Goal: Transaction & Acquisition: Purchase product/service

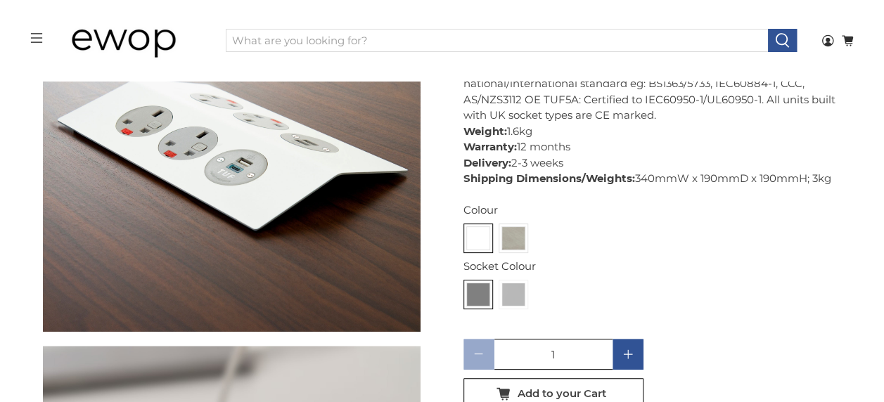
scroll to position [619, 0]
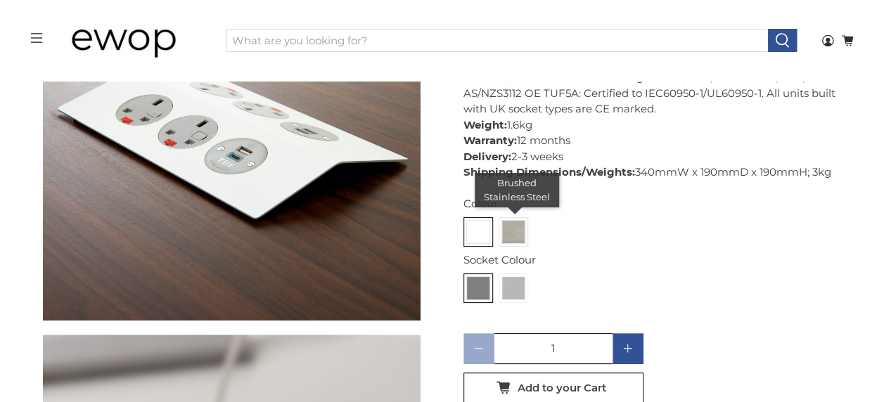
click at [508, 231] on img at bounding box center [513, 232] width 22 height 22
click at [0, 0] on input "radio" at bounding box center [0, 0] width 0 height 0
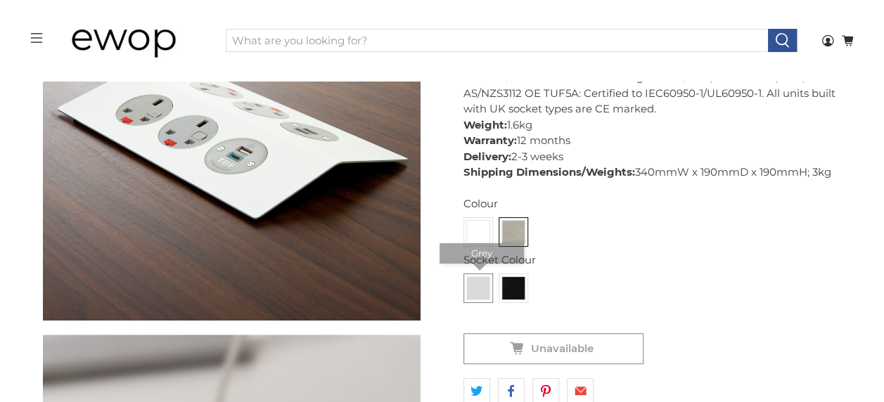
click at [475, 285] on img at bounding box center [478, 288] width 22 height 22
click at [0, 0] on input "radio" at bounding box center [0, 0] width 0 height 0
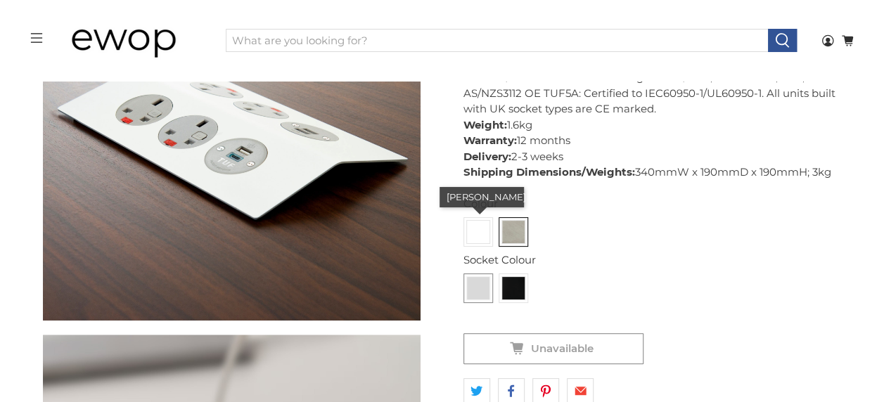
click at [475, 228] on img at bounding box center [478, 232] width 22 height 22
click at [0, 0] on input "radio" at bounding box center [0, 0] width 0 height 0
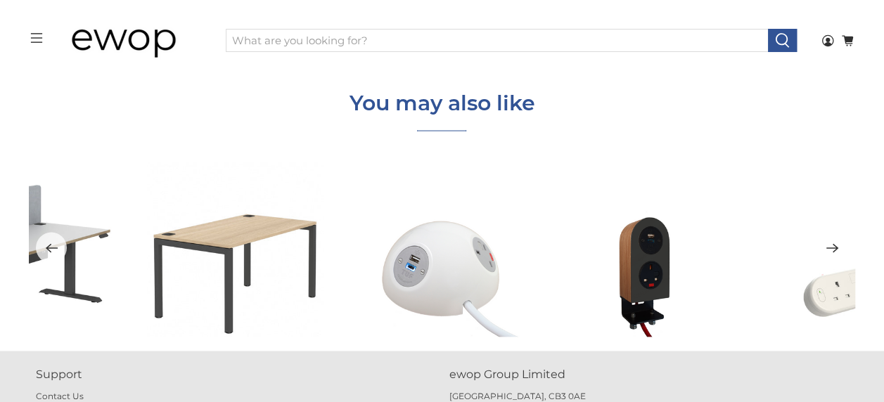
scroll to position [4104, 0]
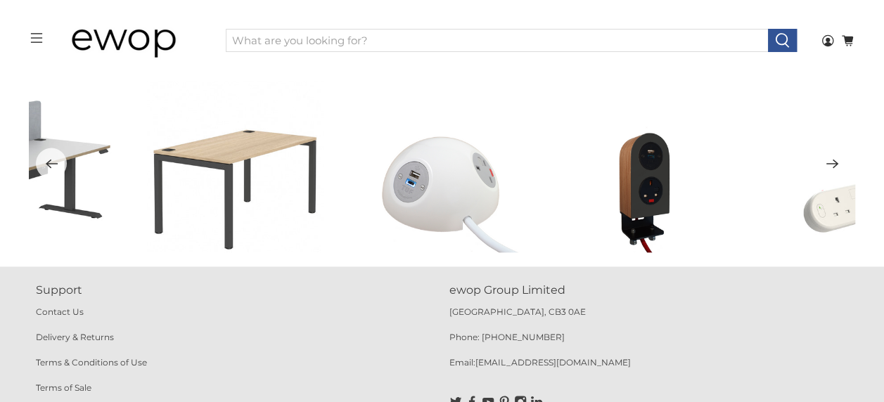
click at [834, 162] on icon "Next" at bounding box center [832, 164] width 12 height 9
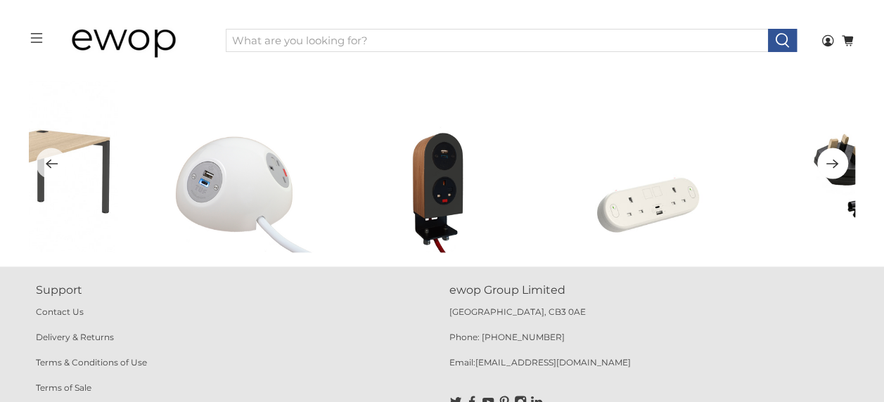
click at [834, 162] on icon "Next" at bounding box center [832, 164] width 12 height 9
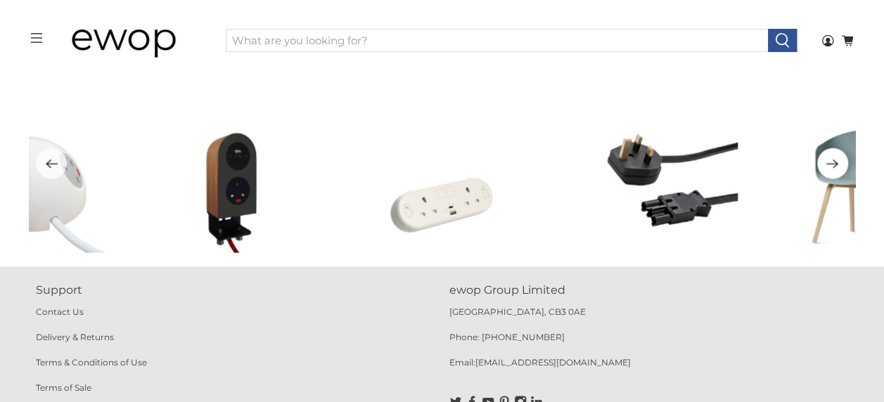
click at [834, 162] on icon "Next" at bounding box center [832, 164] width 12 height 9
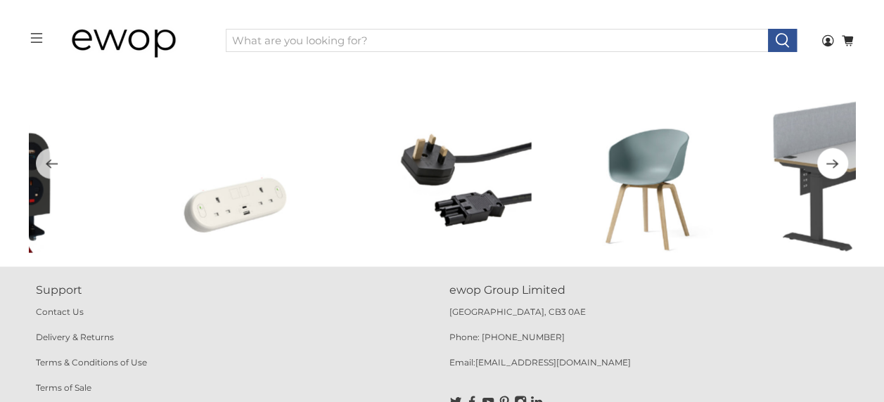
click at [834, 162] on icon "Next" at bounding box center [832, 164] width 12 height 9
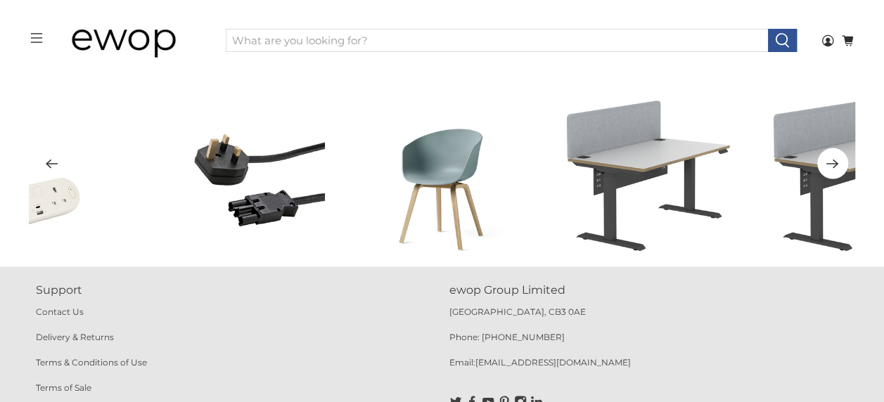
click at [834, 162] on icon "Next" at bounding box center [832, 164] width 12 height 9
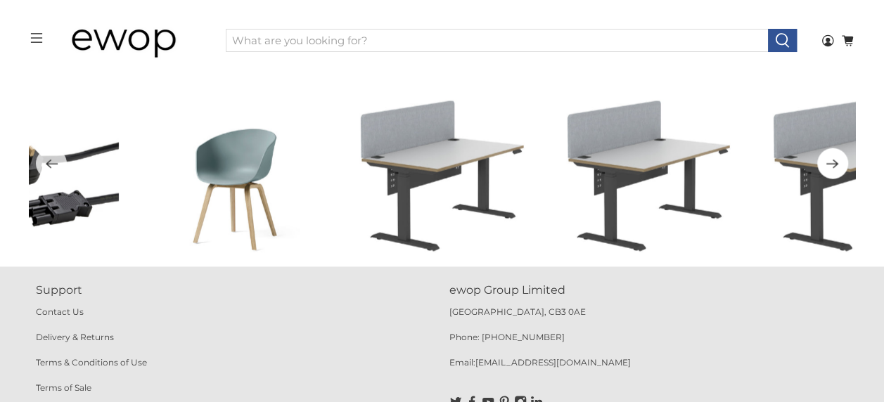
click at [834, 162] on icon "Next" at bounding box center [832, 164] width 12 height 9
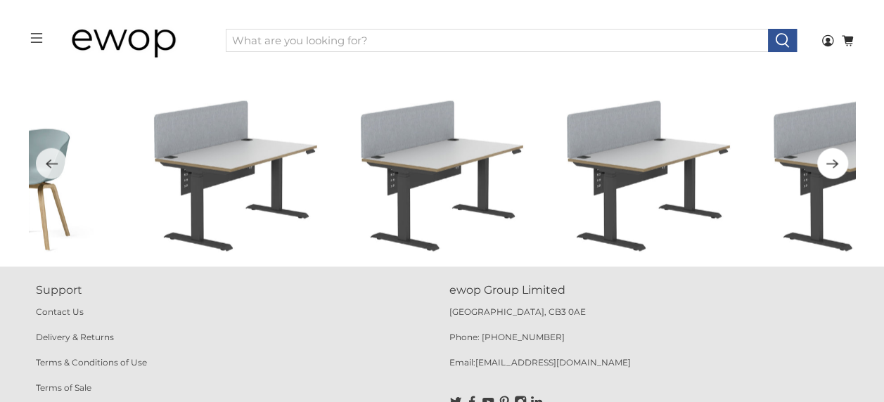
click at [834, 162] on icon "Next" at bounding box center [832, 164] width 12 height 9
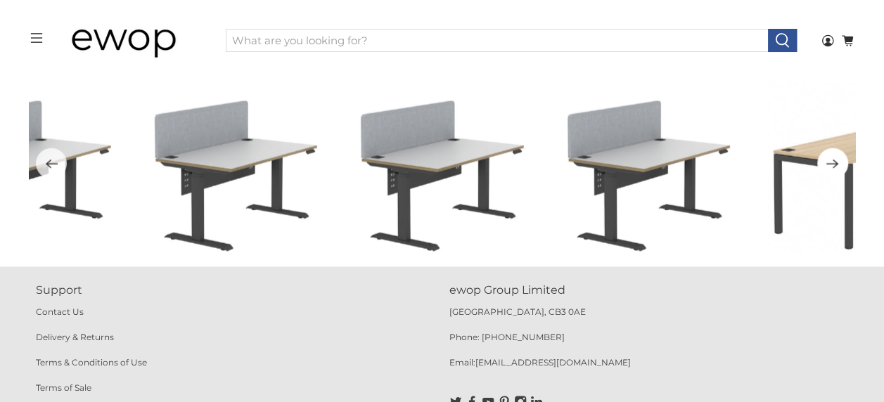
click at [834, 162] on icon "Next" at bounding box center [832, 164] width 12 height 9
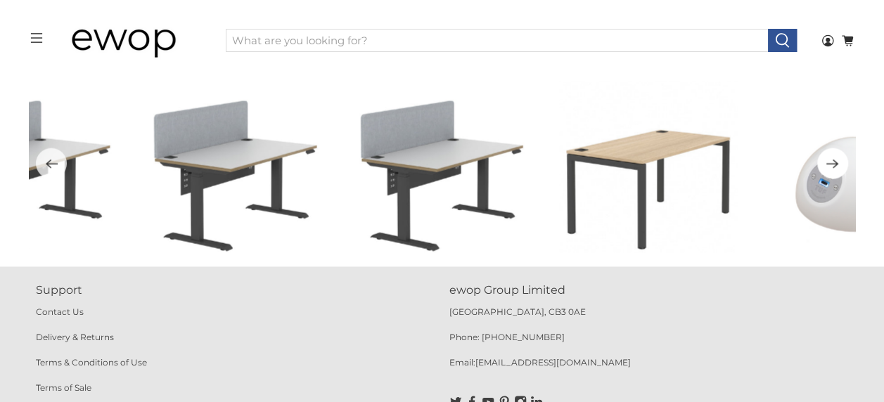
click at [834, 162] on icon "Next" at bounding box center [832, 164] width 12 height 9
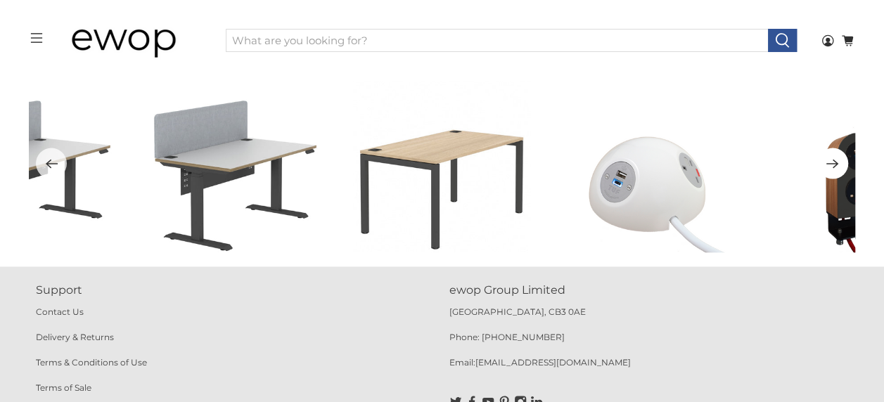
click at [834, 162] on icon "Next" at bounding box center [832, 164] width 12 height 9
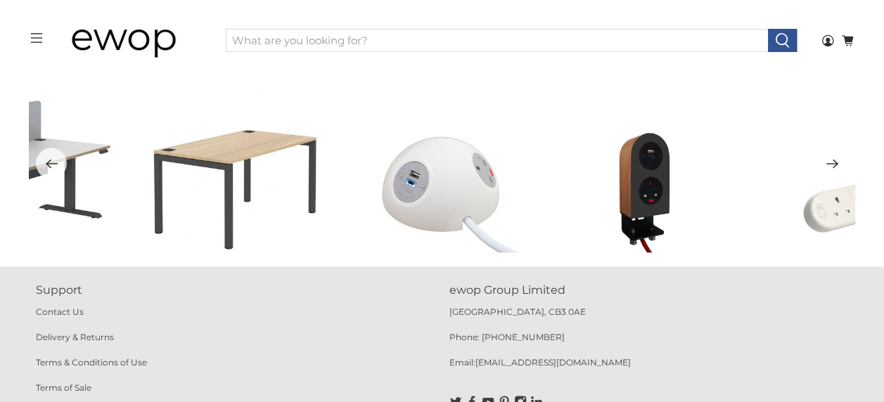
click at [834, 162] on icon "Next" at bounding box center [832, 164] width 12 height 9
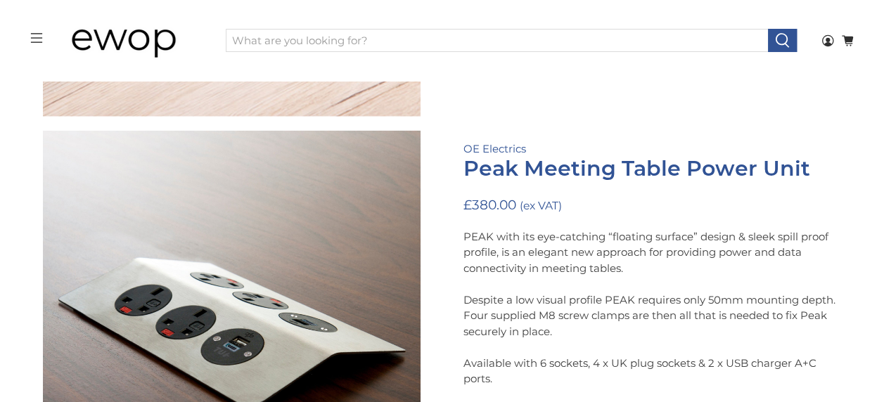
scroll to position [1565, 0]
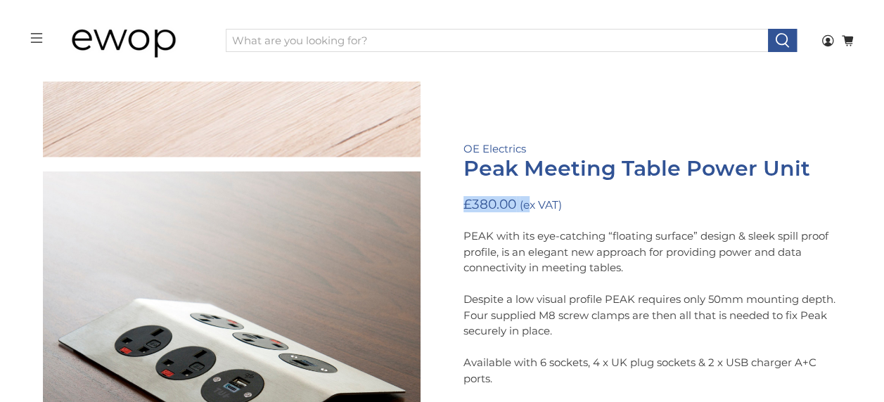
drag, startPoint x: 810, startPoint y: 166, endPoint x: 553, endPoint y: 188, distance: 258.2
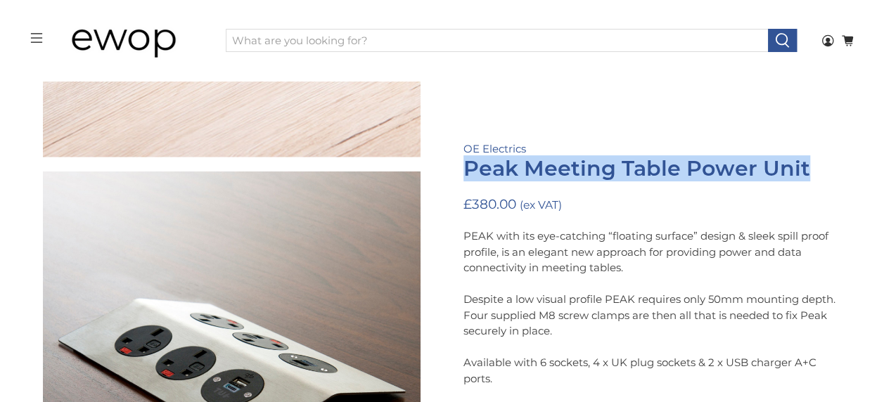
drag, startPoint x: 809, startPoint y: 167, endPoint x: 468, endPoint y: 164, distance: 340.9
click at [468, 164] on h1 "Peak Meeting Table Power Unit" at bounding box center [651, 169] width 377 height 24
copy h1 "Peak Meeting Table Power Unit"
